Goal: Find specific page/section: Find specific page/section

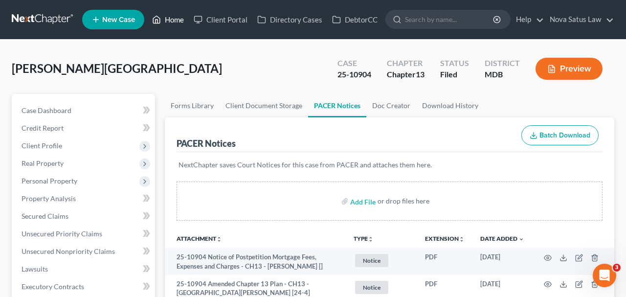
click at [172, 18] on link "Home" at bounding box center [168, 20] width 42 height 18
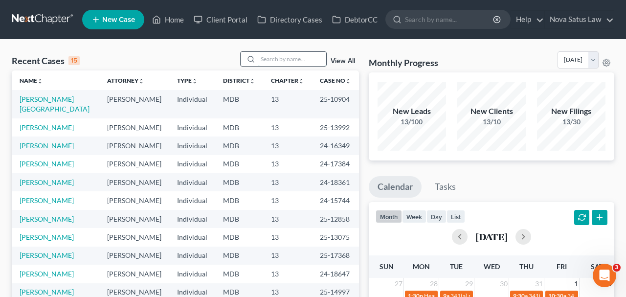
click at [289, 58] on input "search" at bounding box center [292, 59] width 68 height 14
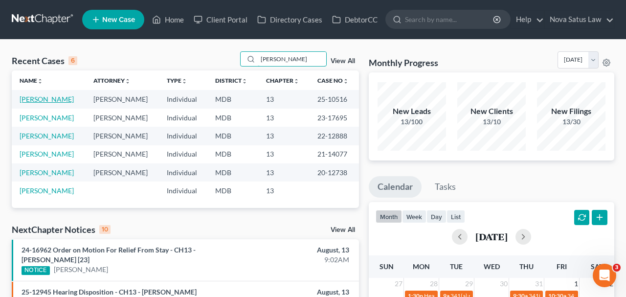
type input "[PERSON_NAME]"
click at [52, 102] on link "[PERSON_NAME]" at bounding box center [47, 99] width 54 height 8
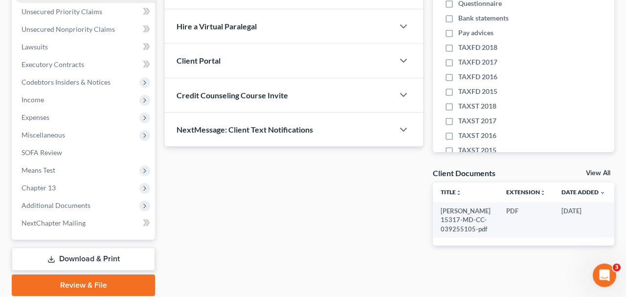
scroll to position [254, 0]
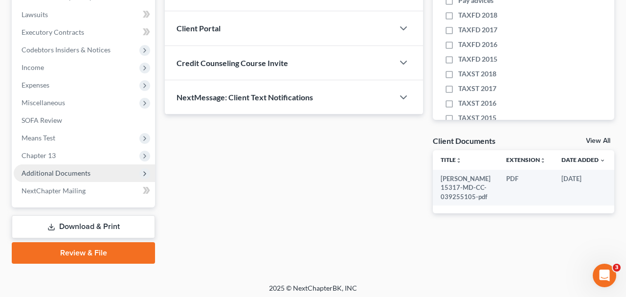
click at [79, 175] on span "Additional Documents" at bounding box center [56, 173] width 69 height 8
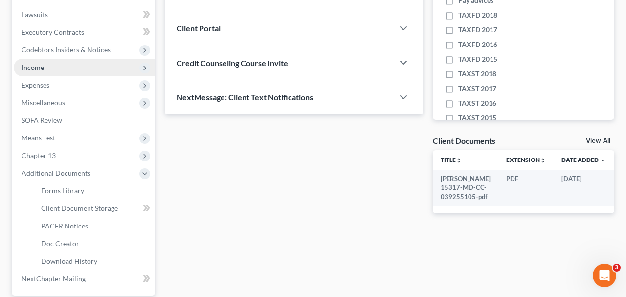
scroll to position [0, 0]
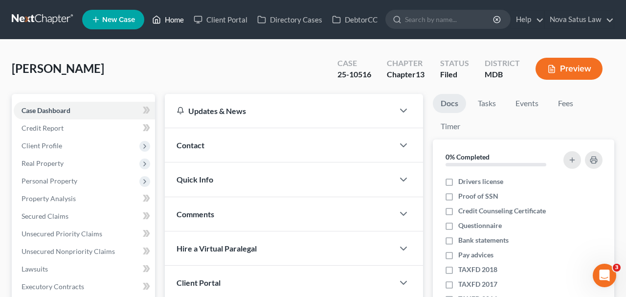
click at [170, 23] on link "Home" at bounding box center [168, 20] width 42 height 18
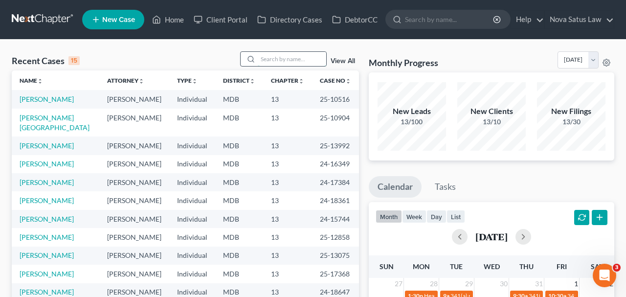
click at [290, 60] on input "search" at bounding box center [292, 59] width 68 height 14
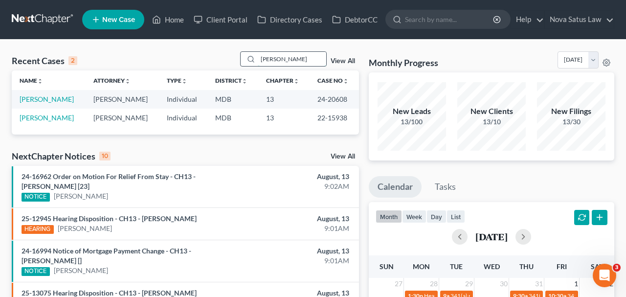
type input "[PERSON_NAME]"
click at [39, 96] on link "[PERSON_NAME]" at bounding box center [47, 99] width 54 height 8
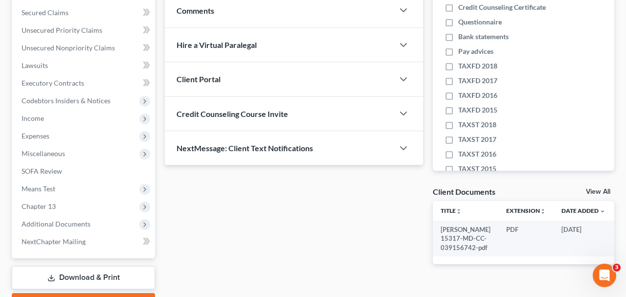
scroll to position [254, 0]
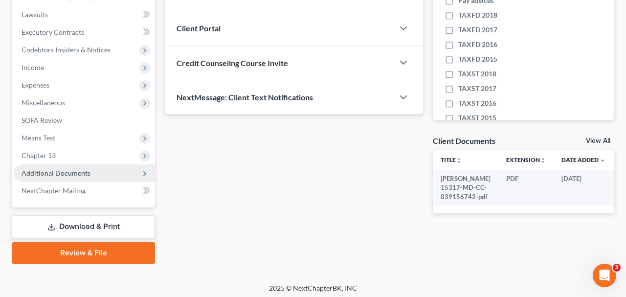
click at [63, 166] on span "Additional Documents" at bounding box center [84, 173] width 141 height 18
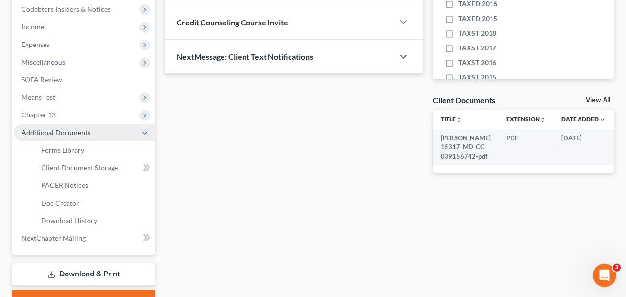
scroll to position [344, 0]
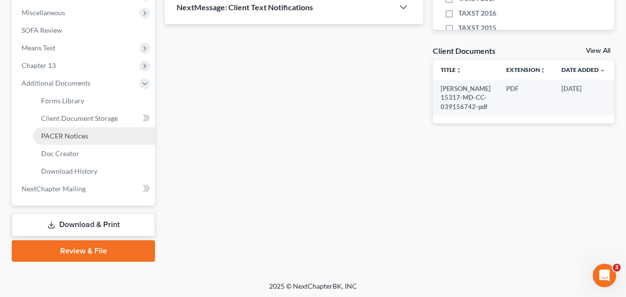
click at [65, 139] on link "PACER Notices" at bounding box center [94, 136] width 122 height 18
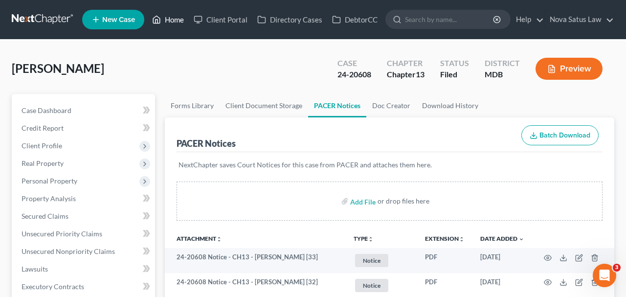
click at [179, 18] on link "Home" at bounding box center [168, 20] width 42 height 18
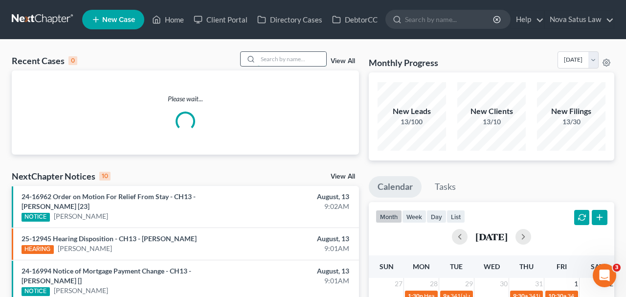
click at [282, 56] on input "search" at bounding box center [292, 59] width 68 height 14
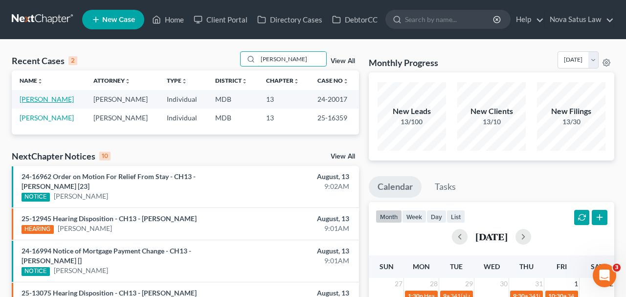
type input "[PERSON_NAME]"
click at [53, 102] on link "[PERSON_NAME]" at bounding box center [47, 99] width 54 height 8
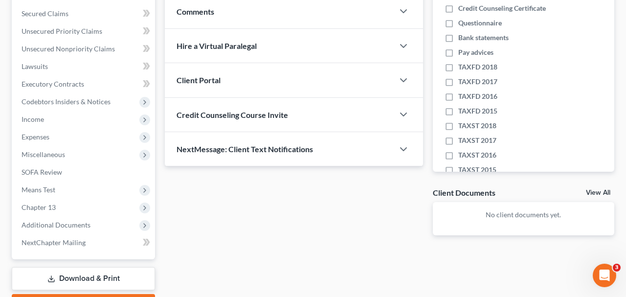
scroll to position [203, 0]
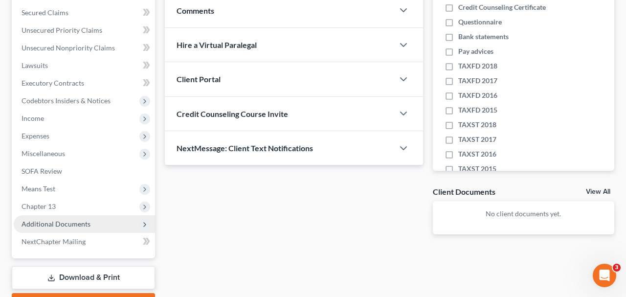
click at [81, 221] on span "Additional Documents" at bounding box center [56, 224] width 69 height 8
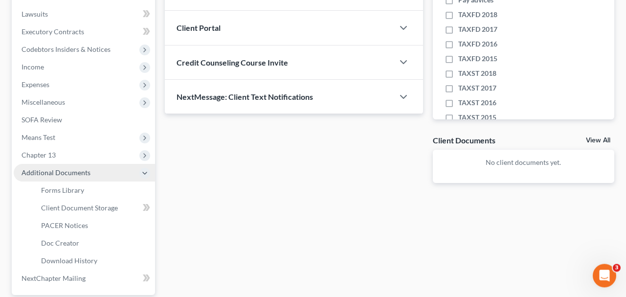
scroll to position [305, 0]
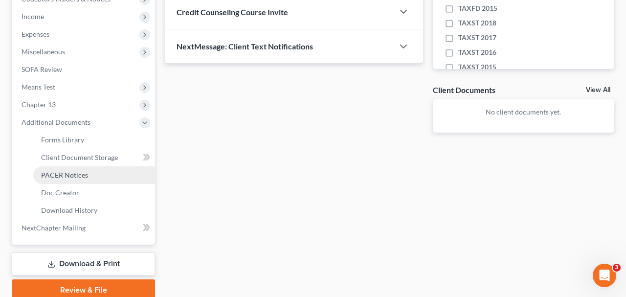
click at [80, 180] on link "PACER Notices" at bounding box center [94, 175] width 122 height 18
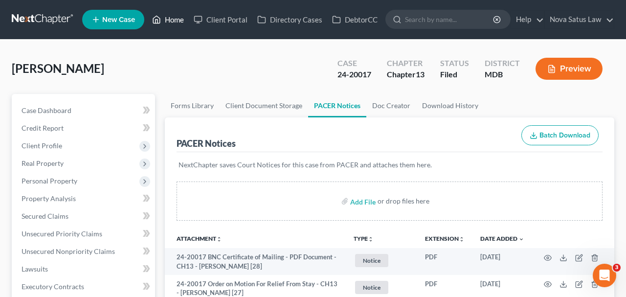
click at [174, 18] on link "Home" at bounding box center [168, 20] width 42 height 18
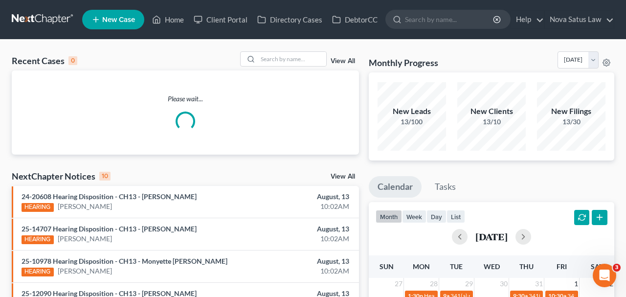
click at [261, 55] on input "search" at bounding box center [292, 59] width 68 height 14
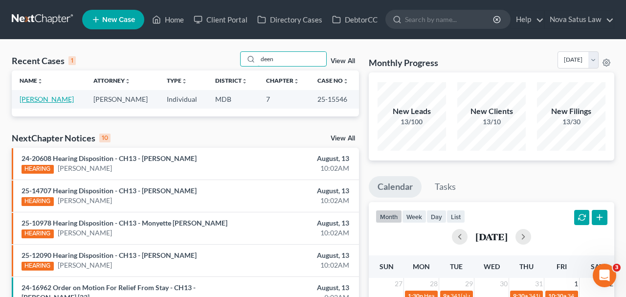
type input "deen"
click at [44, 97] on link "[PERSON_NAME]" at bounding box center [47, 99] width 54 height 8
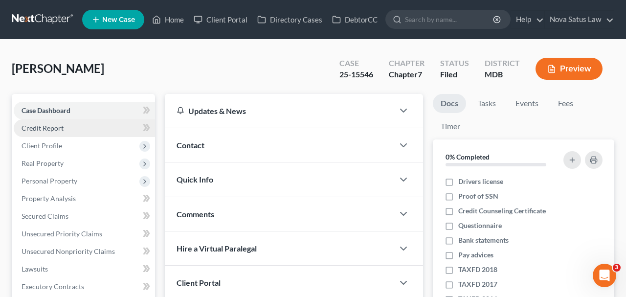
scroll to position [203, 0]
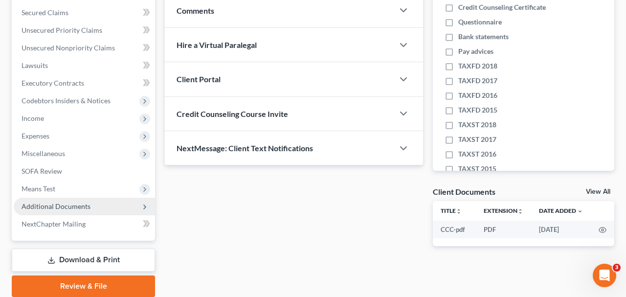
click at [79, 203] on span "Additional Documents" at bounding box center [56, 206] width 69 height 8
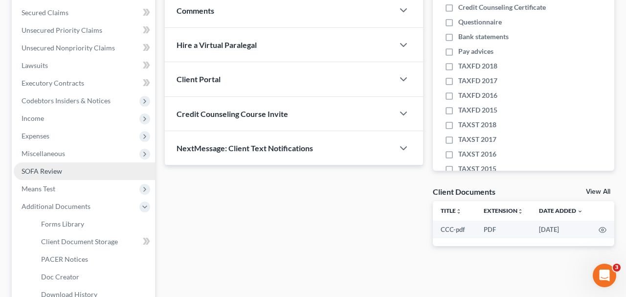
scroll to position [327, 0]
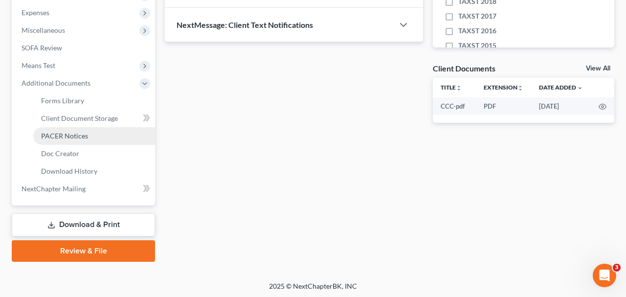
click at [58, 137] on span "PACER Notices" at bounding box center [64, 136] width 47 height 8
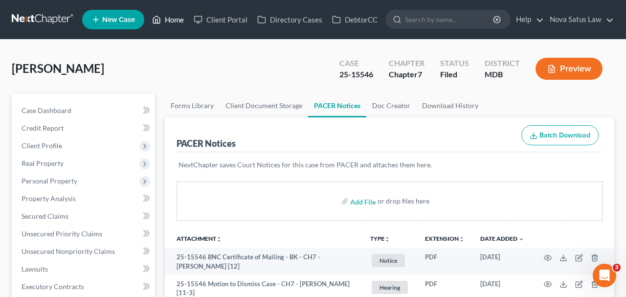
click at [173, 20] on link "Home" at bounding box center [168, 20] width 42 height 18
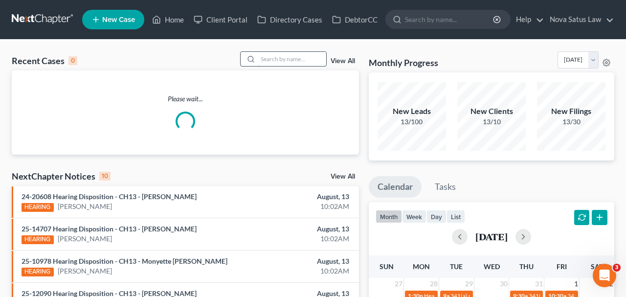
click at [276, 57] on input "search" at bounding box center [292, 59] width 68 height 14
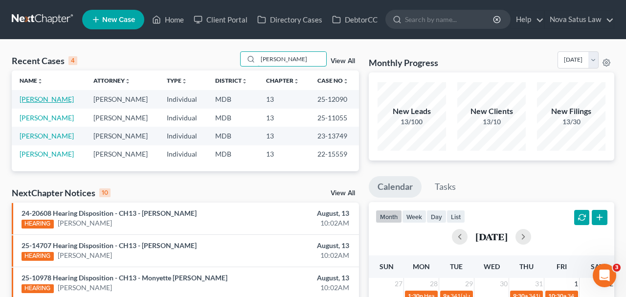
type input "[PERSON_NAME]"
click at [60, 97] on link "[PERSON_NAME]" at bounding box center [47, 99] width 54 height 8
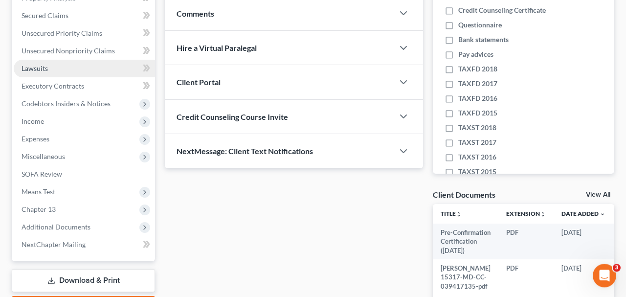
scroll to position [254, 0]
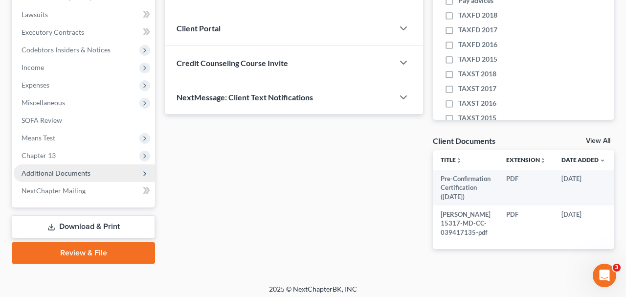
click at [77, 170] on span "Additional Documents" at bounding box center [56, 173] width 69 height 8
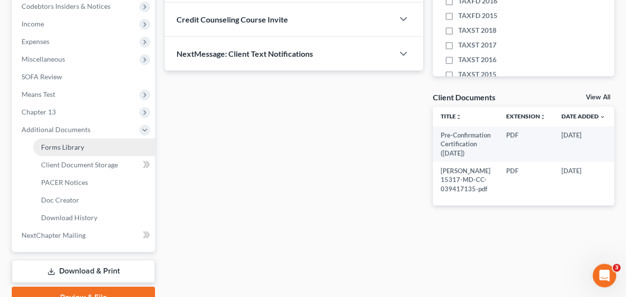
scroll to position [344, 0]
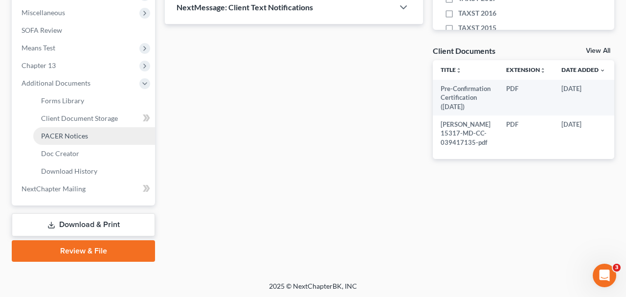
click at [66, 138] on span "PACER Notices" at bounding box center [64, 136] width 47 height 8
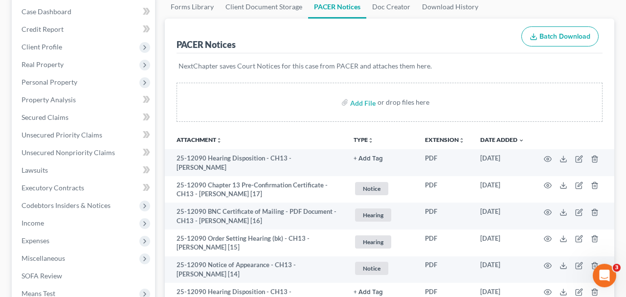
scroll to position [102, 0]
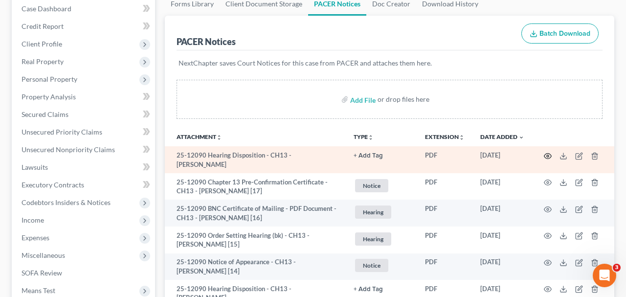
click at [544, 153] on icon "button" at bounding box center [548, 156] width 8 height 8
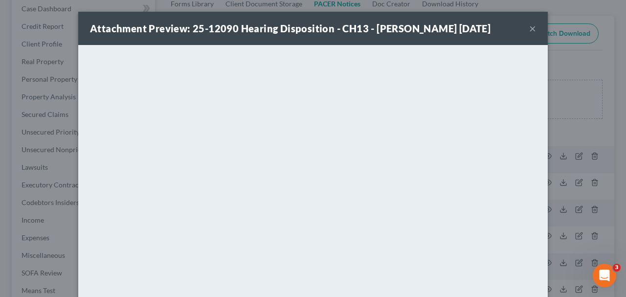
click at [534, 29] on button "×" at bounding box center [532, 29] width 7 height 12
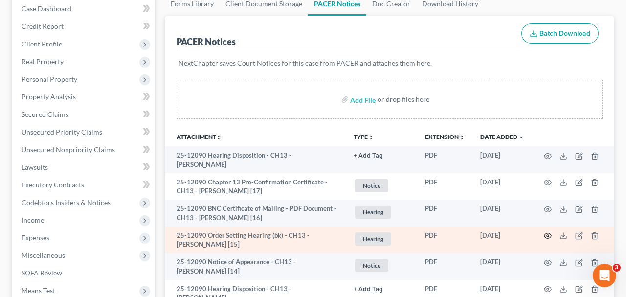
click at [544, 232] on icon "button" at bounding box center [548, 236] width 8 height 8
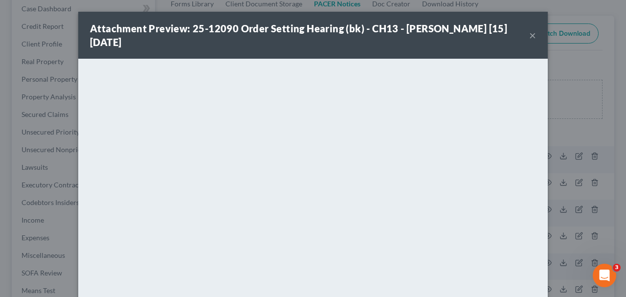
click at [533, 34] on button "×" at bounding box center [532, 35] width 7 height 12
